Goal: Information Seeking & Learning: Learn about a topic

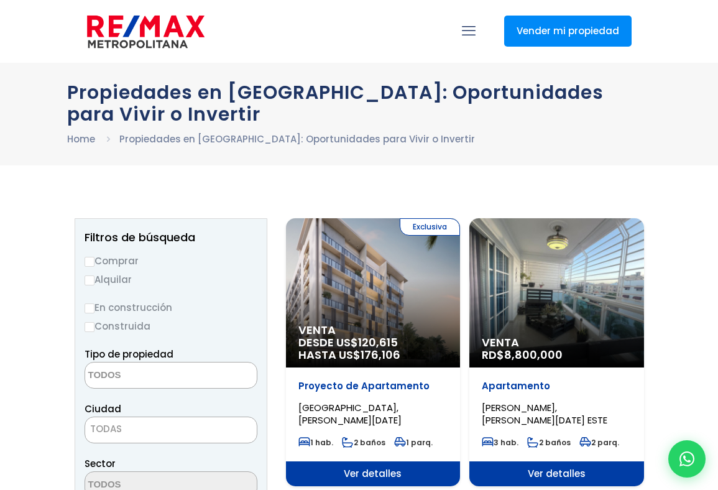
select select
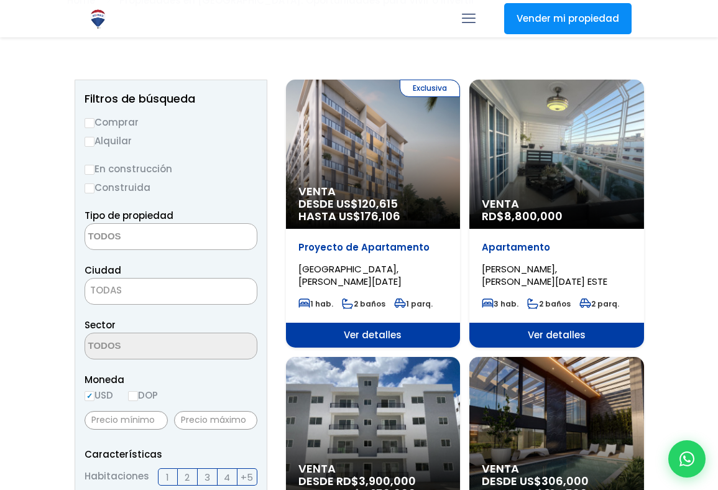
scroll to position [141, 0]
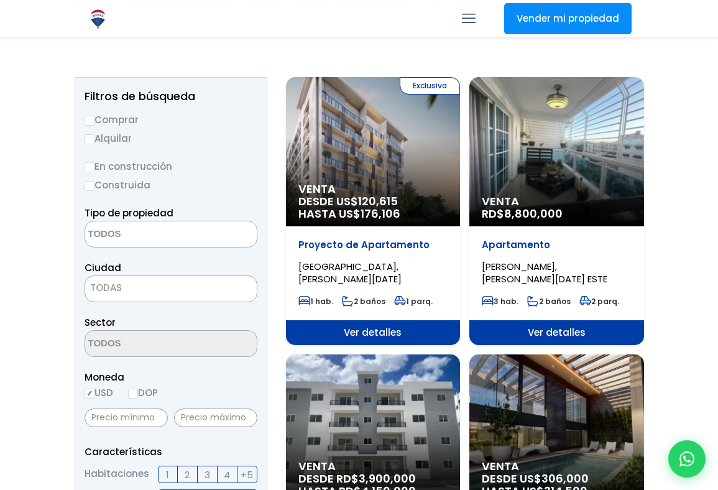
click at [187, 290] on span "TODAS" at bounding box center [171, 287] width 172 height 17
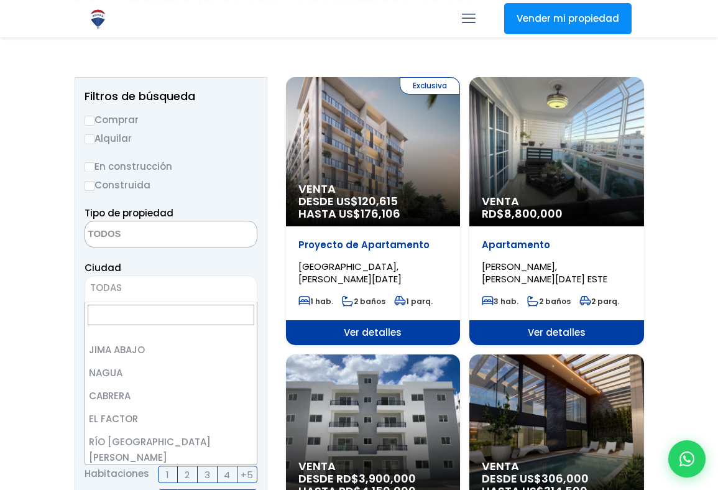
scroll to position [1583, 0]
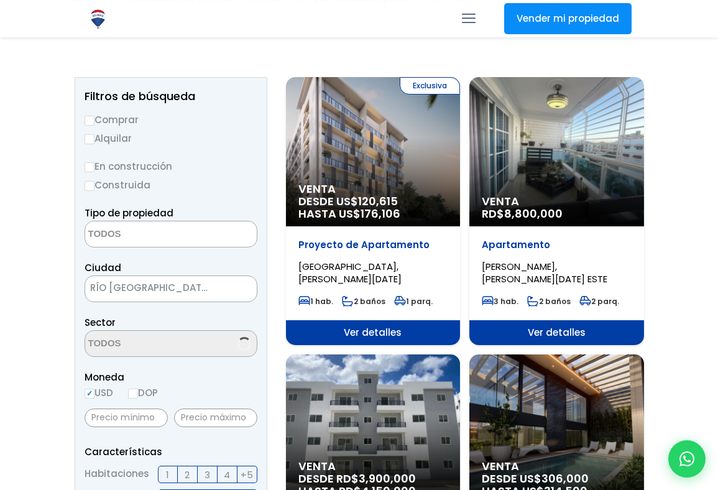
select select "70"
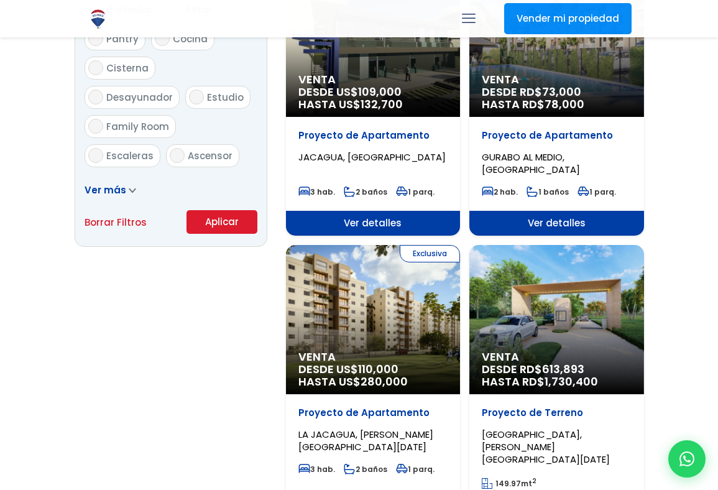
scroll to position [843, 0]
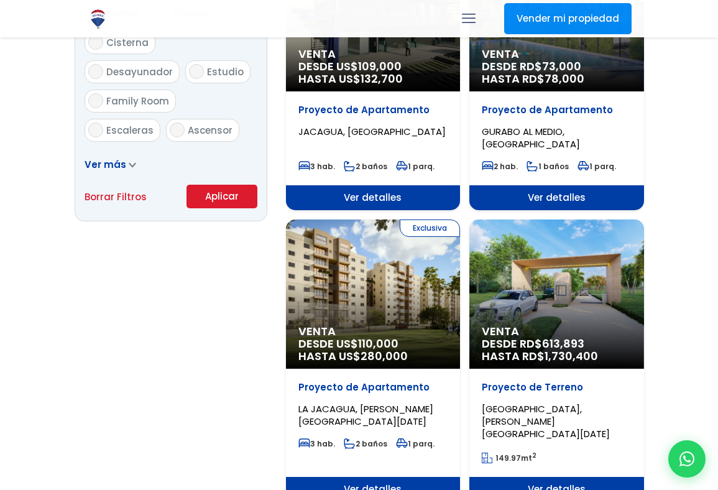
click at [219, 199] on button "Aplicar" at bounding box center [222, 197] width 71 height 24
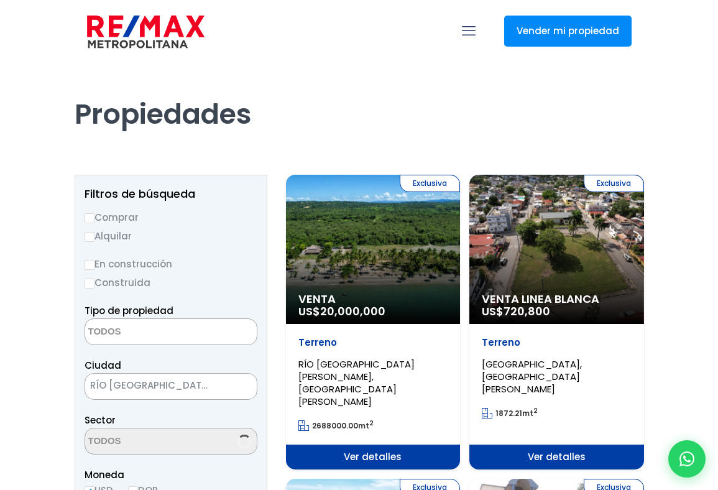
select select
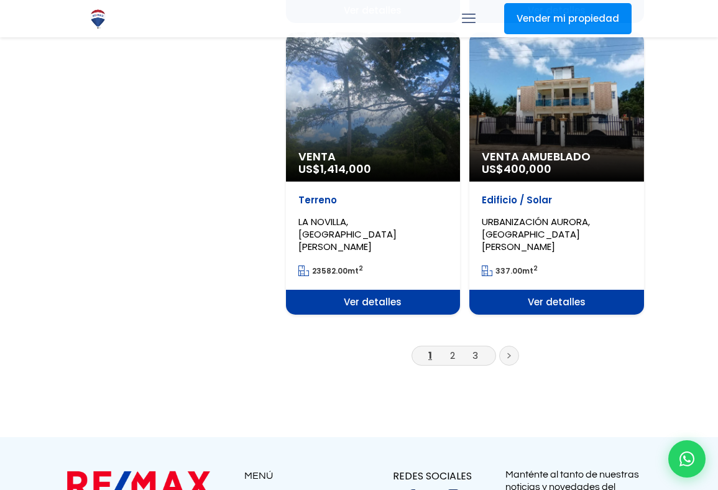
scroll to position [2333, 0]
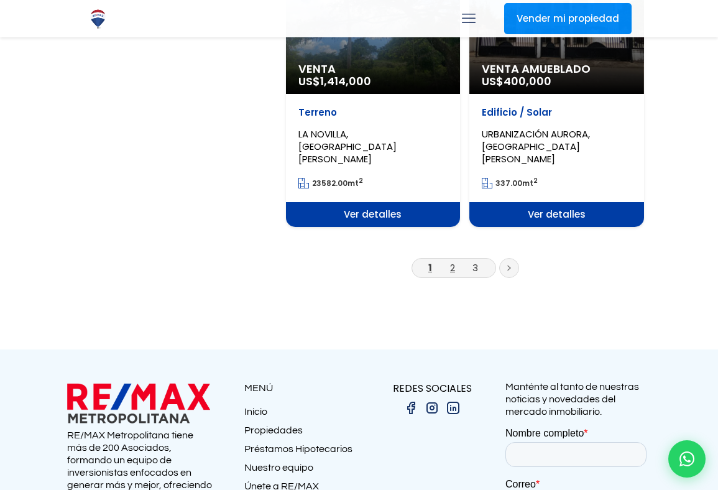
click at [452, 261] on link "2" at bounding box center [452, 267] width 5 height 13
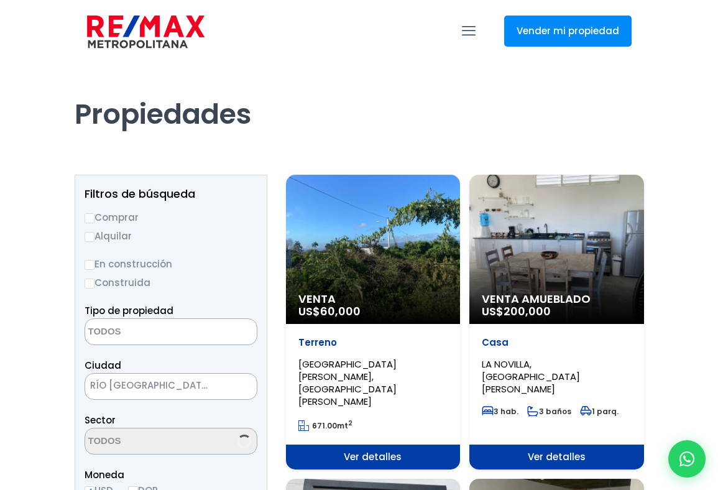
select select
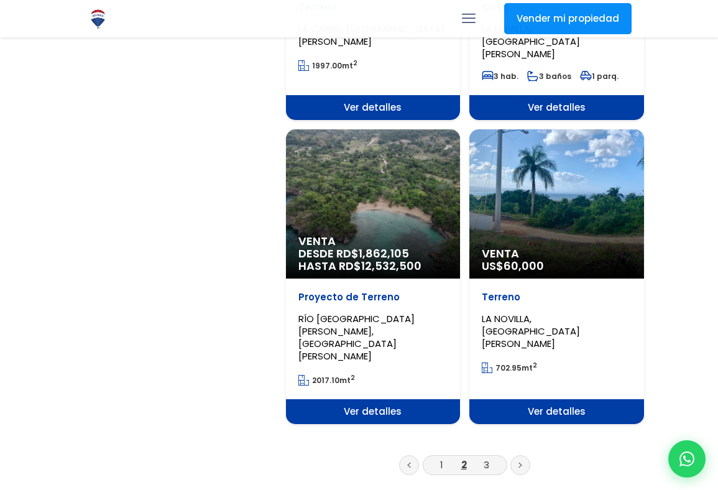
scroll to position [2141, 0]
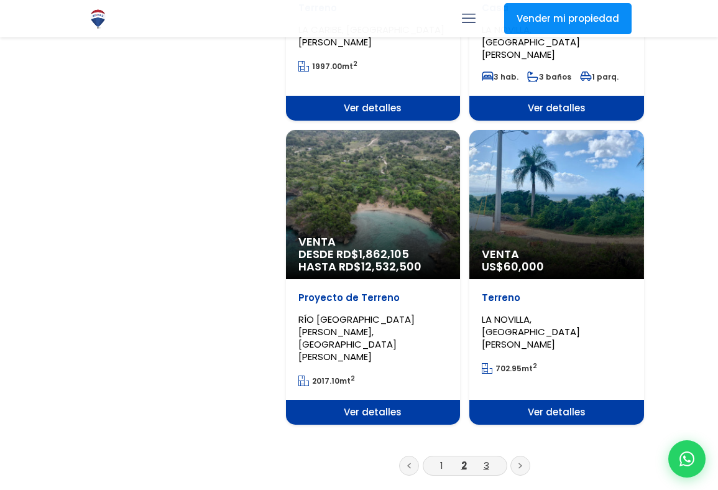
click at [484, 459] on link "3" at bounding box center [487, 465] width 6 height 13
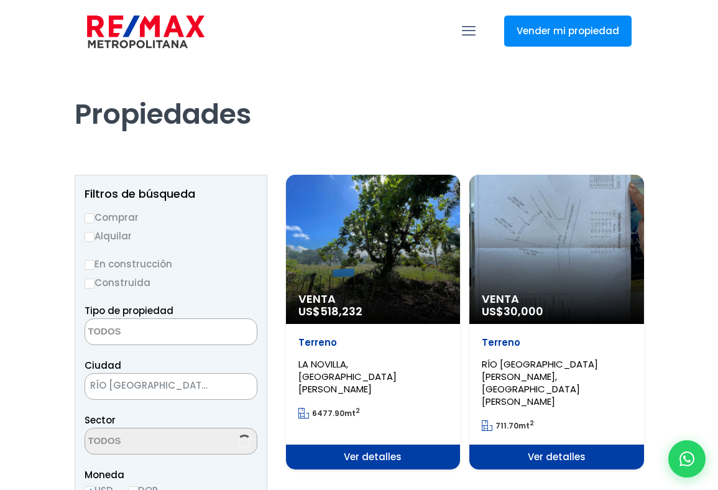
select select
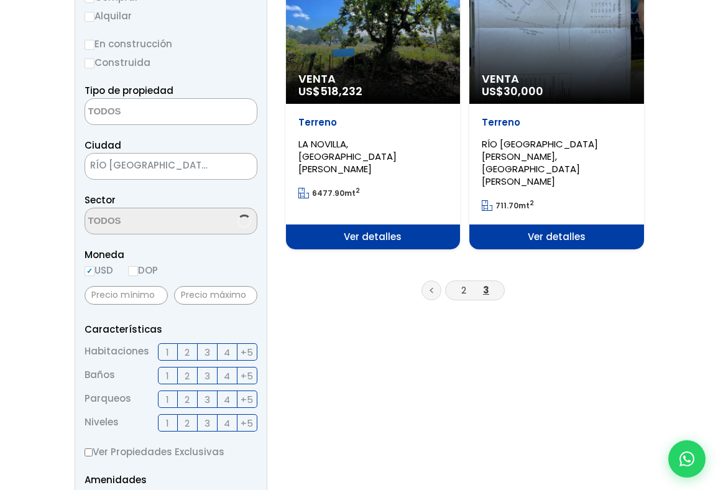
scroll to position [338, 0]
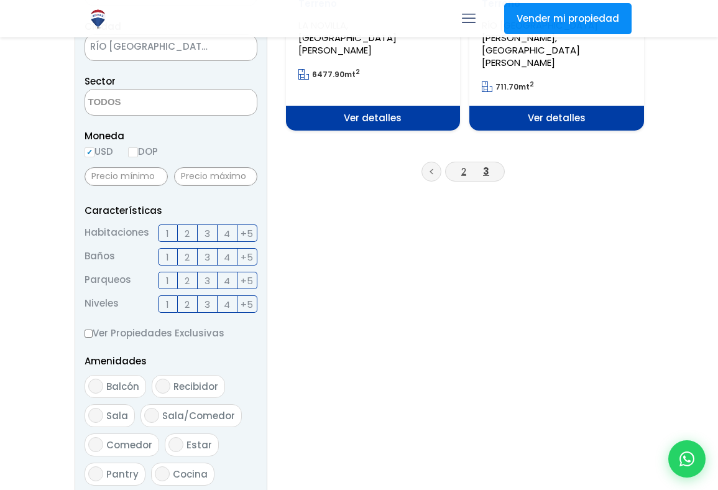
click at [461, 165] on link "2" at bounding box center [463, 171] width 5 height 13
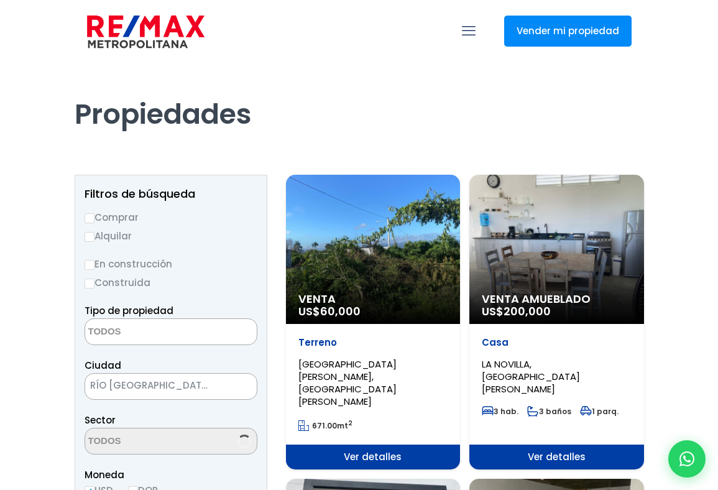
select select
